Goal: Task Accomplishment & Management: Use online tool/utility

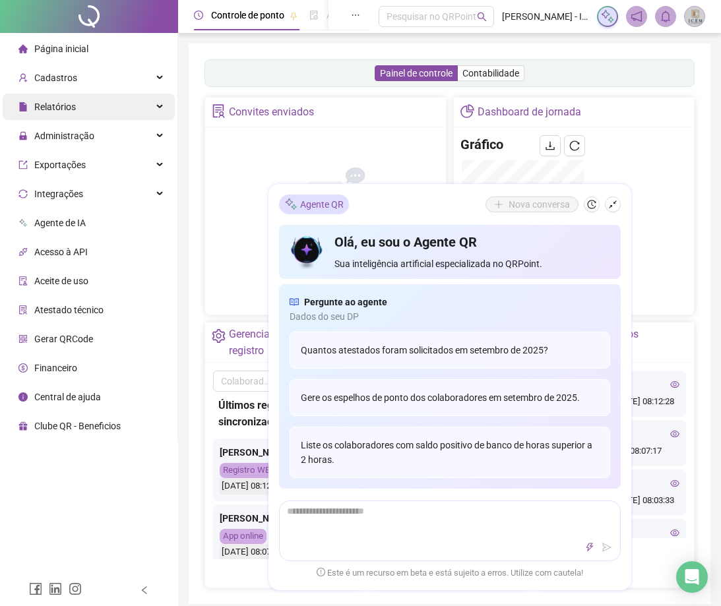
click at [113, 112] on div "Relatórios" at bounding box center [89, 107] width 172 height 26
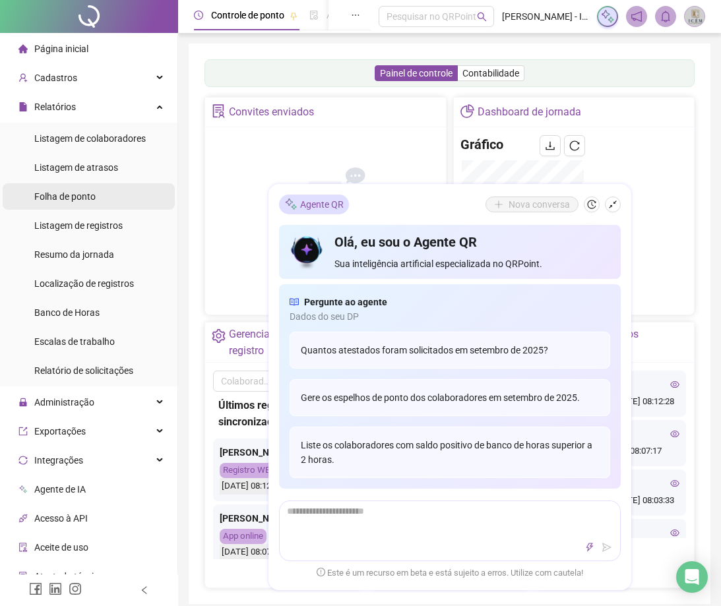
click at [66, 199] on span "Folha de ponto" at bounding box center [64, 196] width 61 height 11
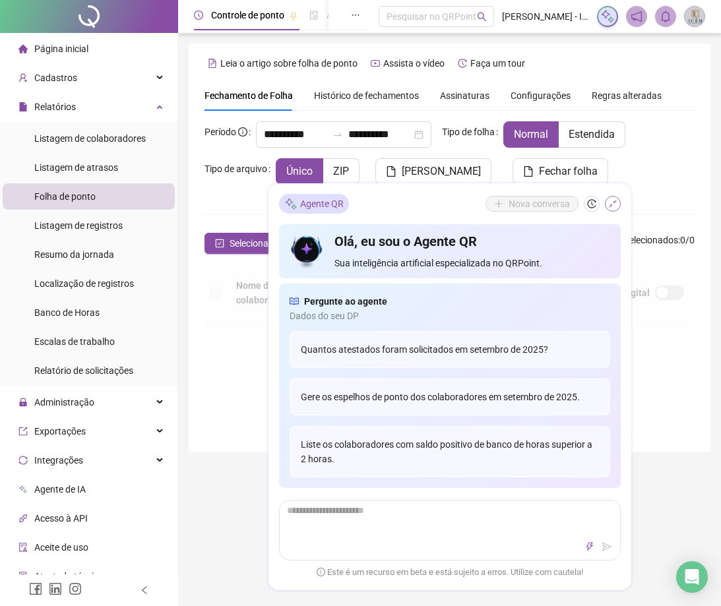
click at [611, 204] on icon "shrink" at bounding box center [612, 204] width 9 height 9
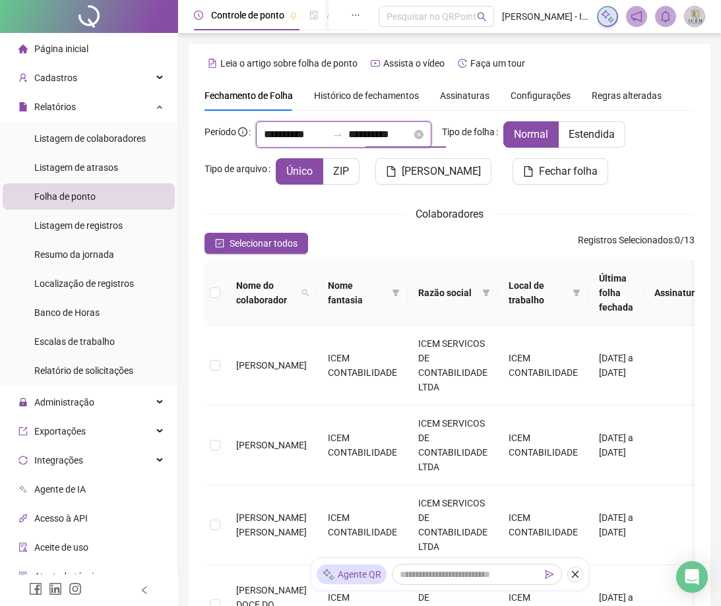
click at [383, 133] on input "**********" at bounding box center [379, 135] width 63 height 16
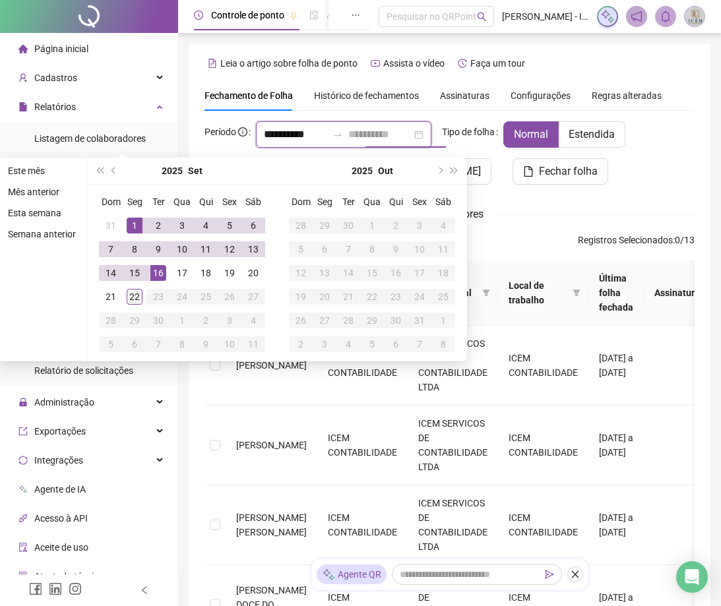
type input "**********"
click at [127, 299] on div "22" at bounding box center [135, 297] width 16 height 16
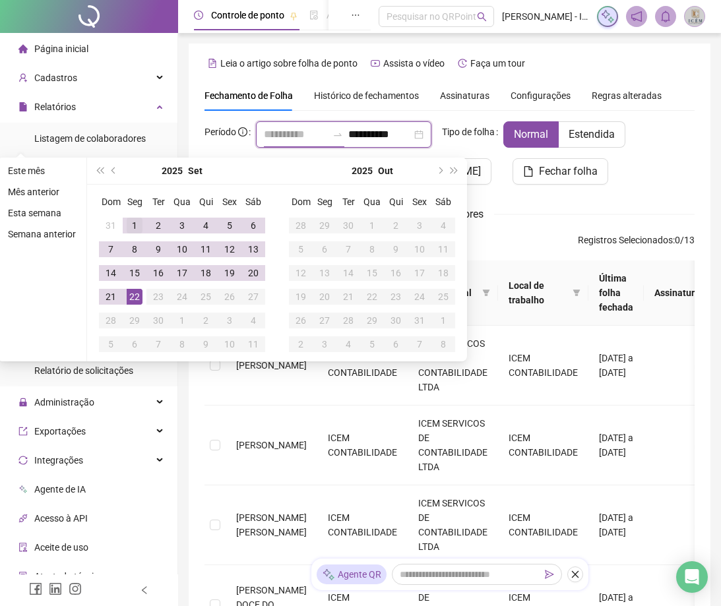
type input "**********"
click at [128, 224] on div "1" at bounding box center [135, 226] width 16 height 16
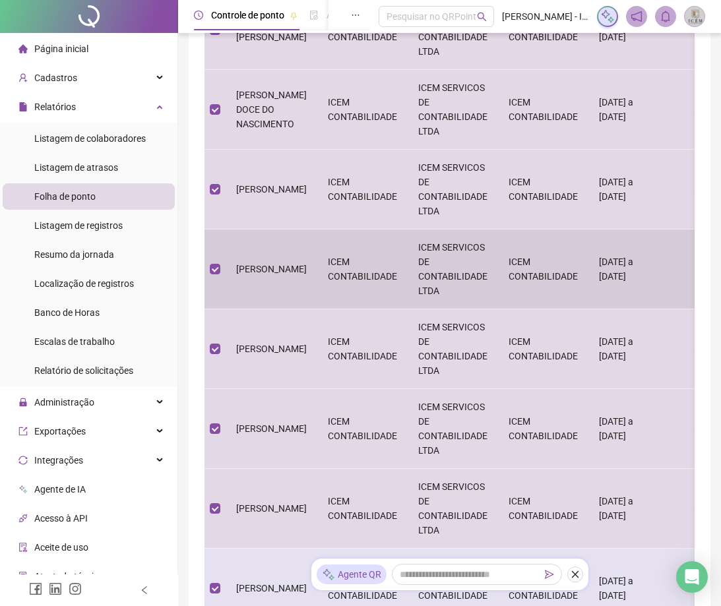
scroll to position [689, 0]
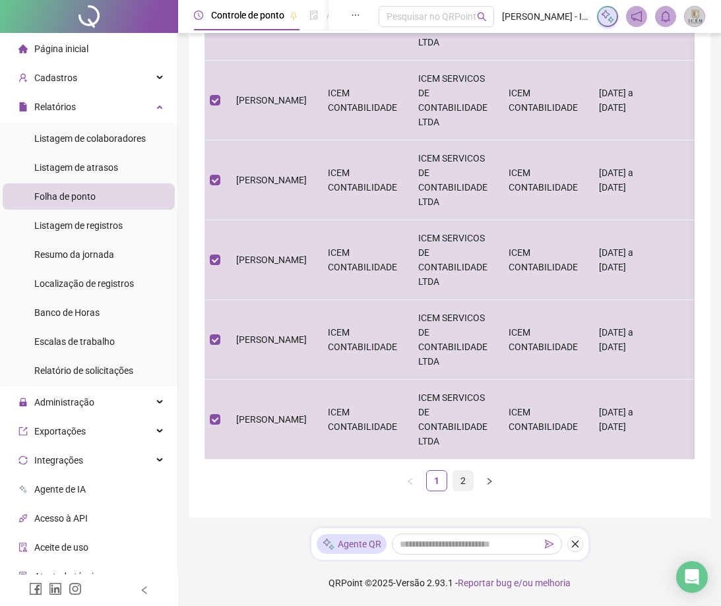
click at [457, 476] on link "2" at bounding box center [463, 481] width 20 height 20
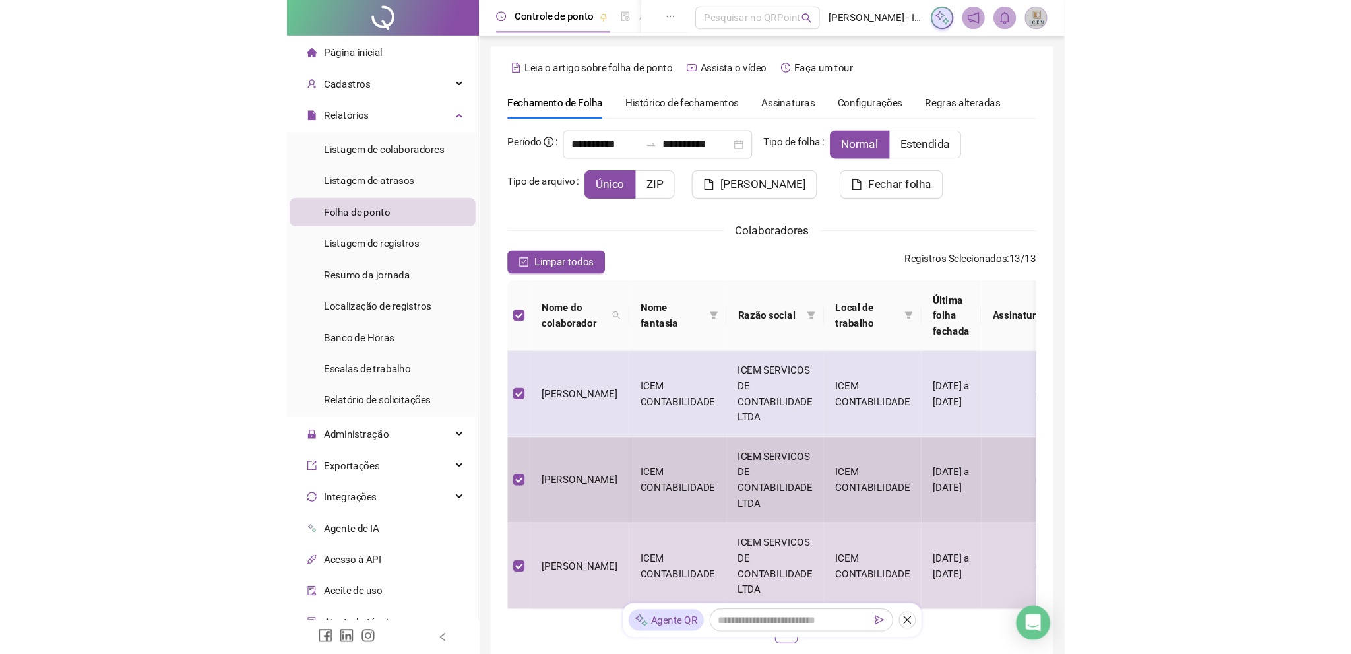
scroll to position [0, 0]
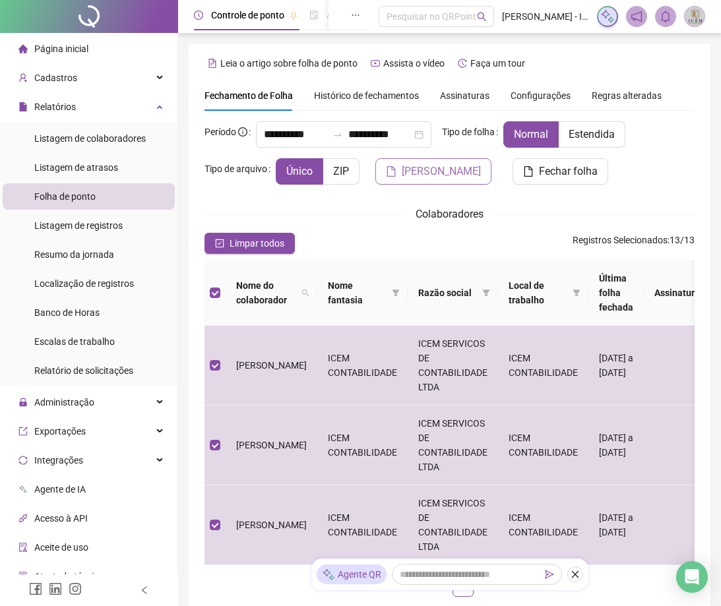
click at [421, 165] on span "[PERSON_NAME]" at bounding box center [441, 172] width 79 height 16
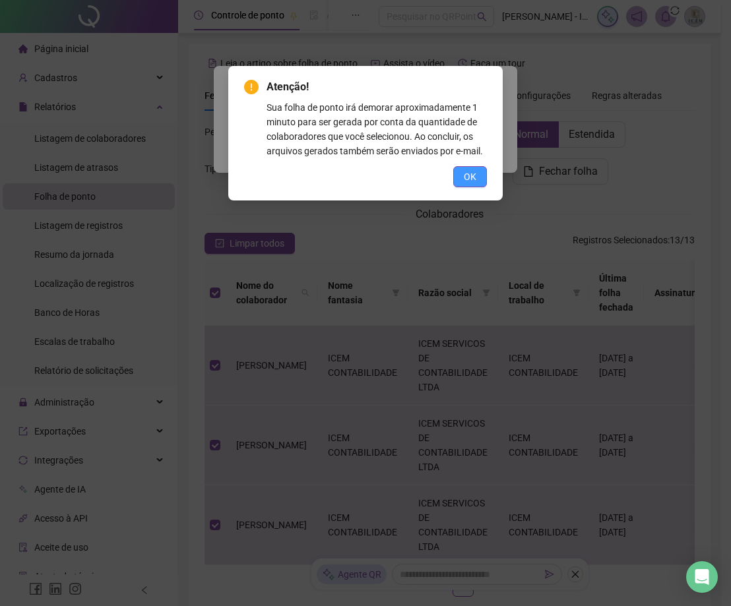
click at [468, 173] on span "OK" at bounding box center [470, 176] width 13 height 15
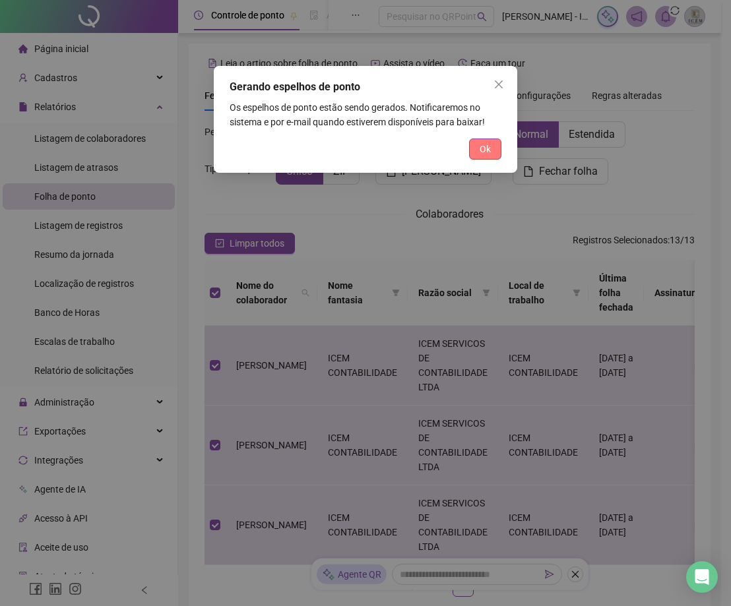
click at [479, 149] on span "Ok" at bounding box center [484, 149] width 11 height 15
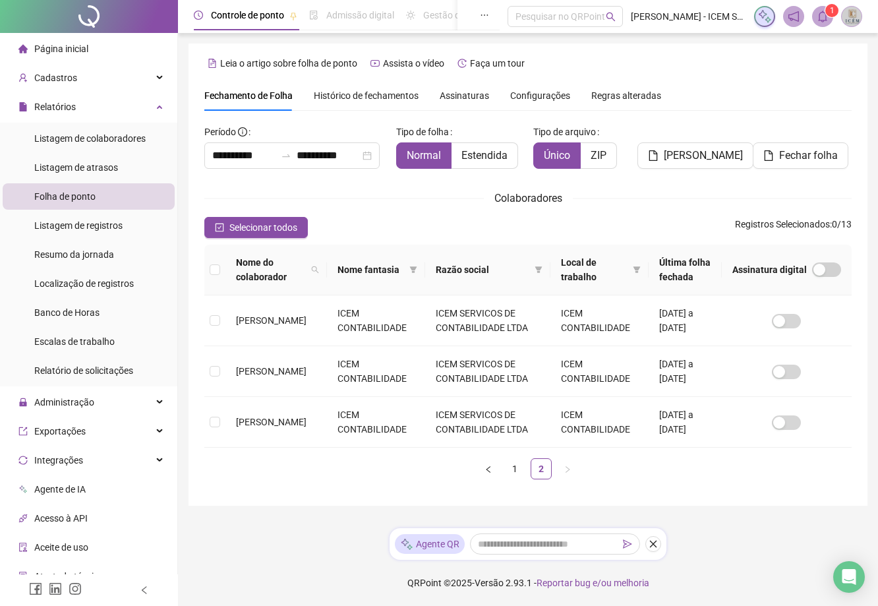
click at [730, 16] on sup "1" at bounding box center [832, 10] width 13 height 13
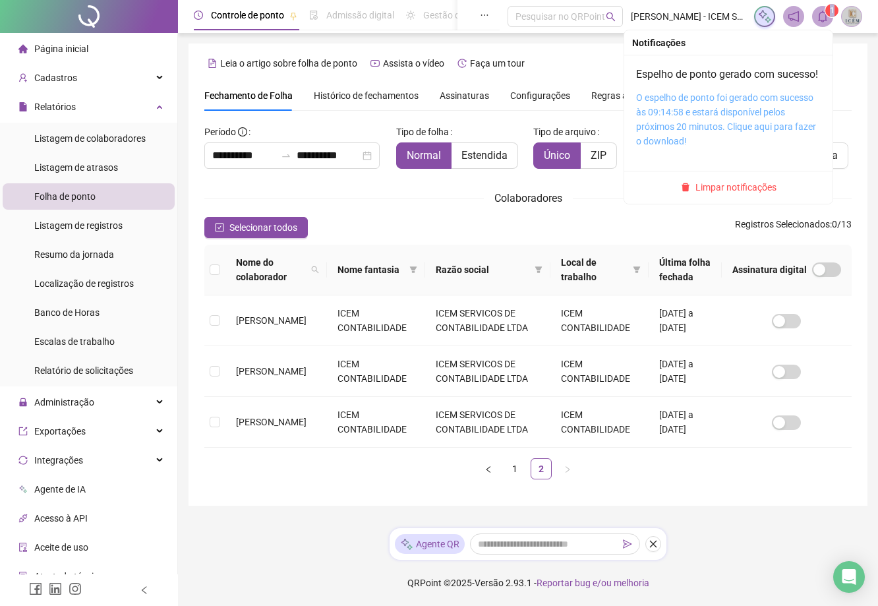
click at [723, 115] on link "O espelho de ponto foi gerado com sucesso às 09:14:58 e estará disponível pelos…" at bounding box center [726, 119] width 180 height 54
